Goal: Find contact information: Find contact information

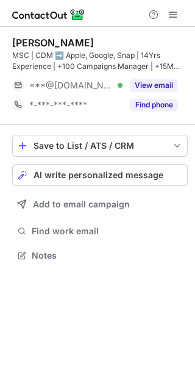
scroll to position [247, 195]
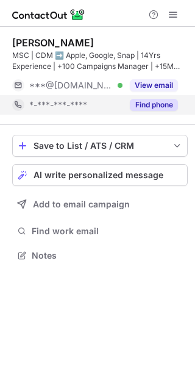
click at [151, 102] on button "Find phone" at bounding box center [154, 105] width 48 height 12
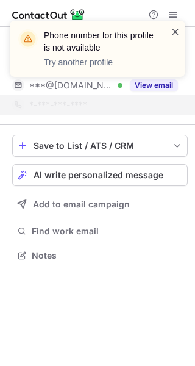
click at [174, 29] on span at bounding box center [176, 32] width 10 height 12
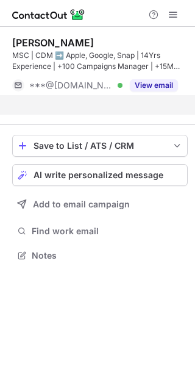
scroll to position [227, 195]
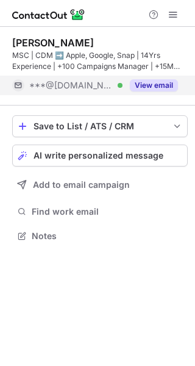
click at [152, 85] on button "View email" at bounding box center [154, 85] width 48 height 12
